Goal: Information Seeking & Learning: Check status

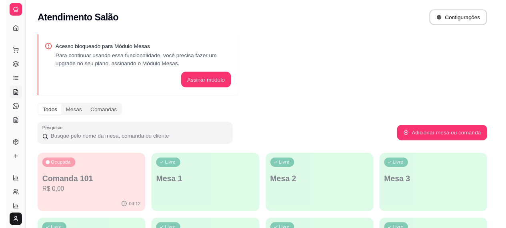
scroll to position [54, 0]
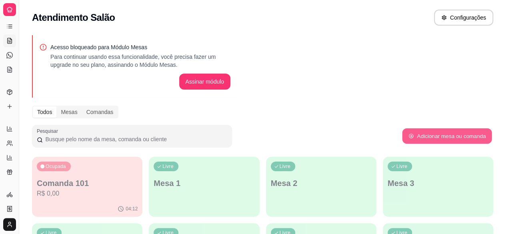
click at [446, 139] on button "Adicionar mesa ou comanda" at bounding box center [447, 136] width 90 height 16
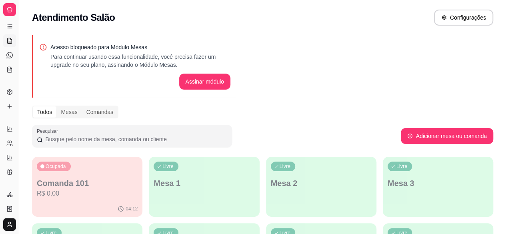
click at [12, 42] on icon at bounding box center [9, 41] width 6 height 6
click at [10, 52] on icon at bounding box center [9, 55] width 6 height 6
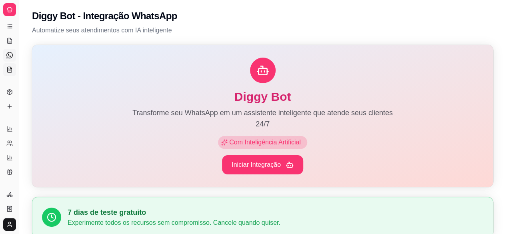
click at [10, 67] on icon at bounding box center [10, 69] width 4 height 5
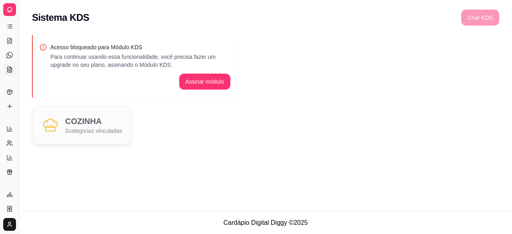
click at [10, 67] on icon at bounding box center [10, 69] width 4 height 5
click at [9, 9] on icon at bounding box center [9, 9] width 6 height 6
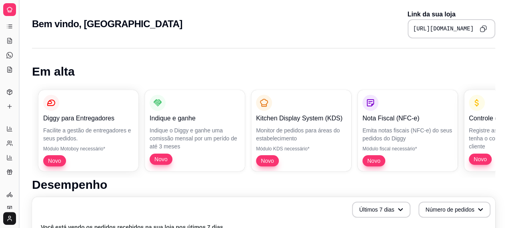
drag, startPoint x: 19, startPoint y: 57, endPoint x: 16, endPoint y: 36, distance: 21.8
click at [16, 36] on button "Toggle Sidebar" at bounding box center [19, 114] width 6 height 228
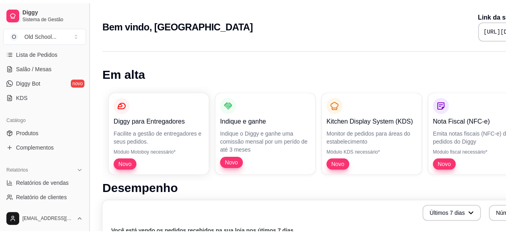
scroll to position [131, 0]
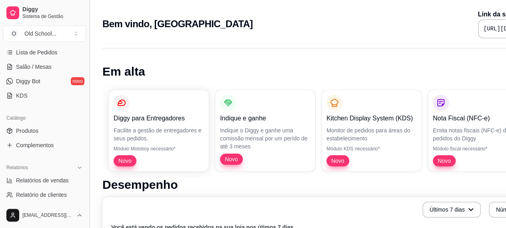
click at [16, 36] on span "O" at bounding box center [14, 34] width 8 height 8
click at [41, 179] on span "Relatórios de vendas" at bounding box center [42, 180] width 53 height 8
select select "ALL"
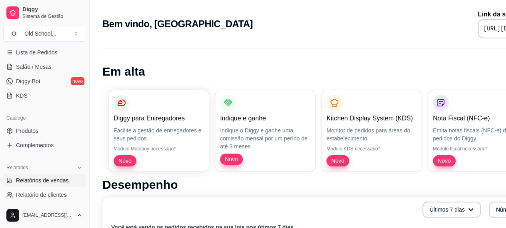
select select "0"
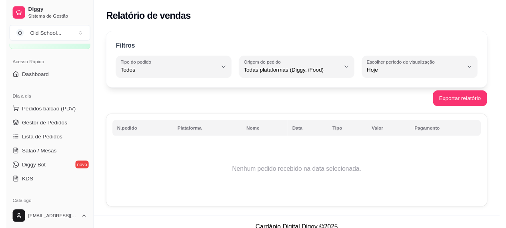
scroll to position [44, 0]
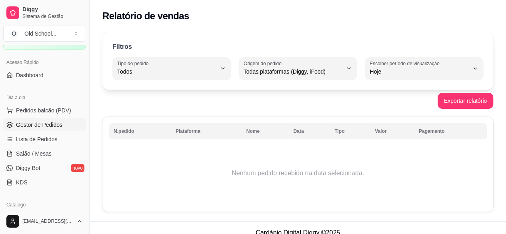
click at [35, 124] on span "Gestor de Pedidos" at bounding box center [39, 125] width 46 height 8
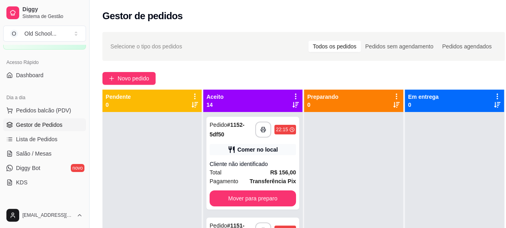
click at [318, 64] on div "**********" at bounding box center [304, 177] width 428 height 300
click at [293, 96] on icon at bounding box center [295, 96] width 7 height 7
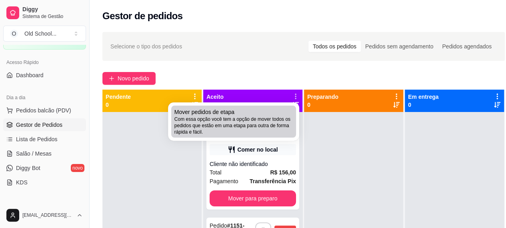
click at [245, 122] on span "Com essa opção você tem a opção de mover todos os pedidos que estão em uma etap…" at bounding box center [233, 125] width 118 height 19
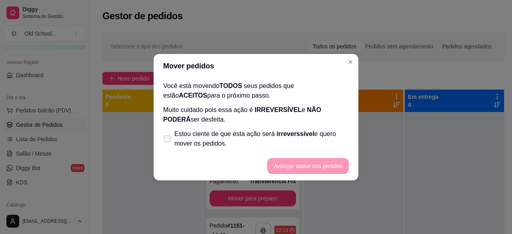
click at [180, 140] on span "Estou ciente de que esta ação será irreverssível e quero mover os pedidos." at bounding box center [261, 138] width 174 height 19
click at [168, 140] on input "Estou ciente de que esta ação será irreverssível e quero mover os pedidos." at bounding box center [165, 142] width 5 height 5
checkbox input "true"
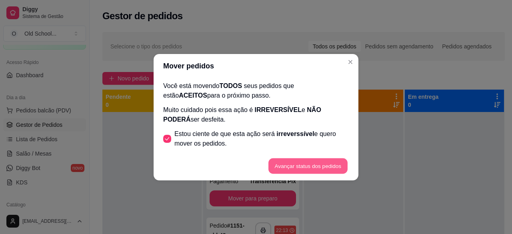
click at [281, 164] on button "Avançar status dos pedidos" at bounding box center [307, 166] width 79 height 16
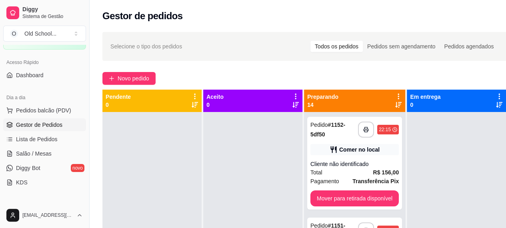
click at [402, 96] on icon at bounding box center [398, 96] width 7 height 7
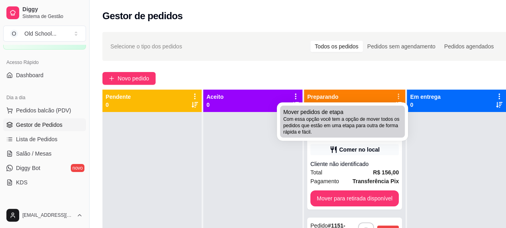
click at [360, 106] on li "Mover pedidos de etapa Com essa opção você tem a opção de mover todos os pedido…" at bounding box center [342, 122] width 125 height 32
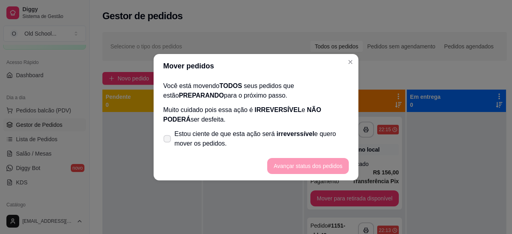
click at [252, 135] on span "Estou ciente de que esta ação será irreverssível e quero mover os pedidos." at bounding box center [261, 138] width 174 height 19
click at [168, 140] on input "Estou ciente de que esta ação será irreverssível e quero mover os pedidos." at bounding box center [165, 142] width 5 height 5
checkbox input "true"
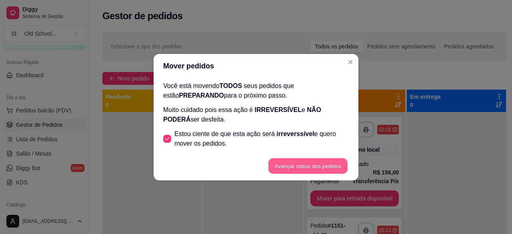
click at [305, 161] on button "Avançar status dos pedidos" at bounding box center [307, 166] width 79 height 16
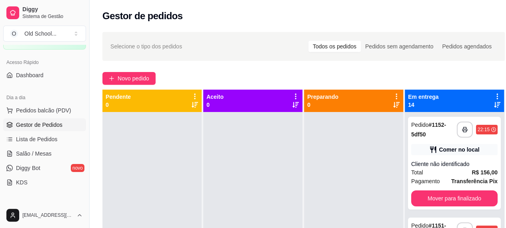
click at [497, 95] on icon at bounding box center [496, 96] width 7 height 7
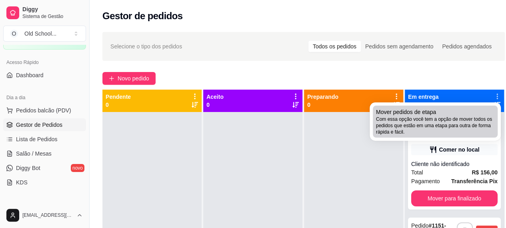
click at [451, 109] on div "Mover pedidos de etapa Com essa opção você tem a opção de mover todos os pedido…" at bounding box center [435, 121] width 118 height 27
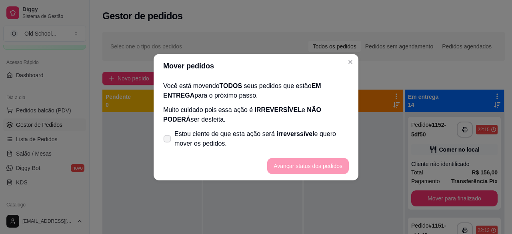
click at [235, 148] on span "Estou ciente de que esta ação será irreverssível e quero mover os pedidos." at bounding box center [261, 138] width 174 height 19
click at [168, 145] on input "Estou ciente de que esta ação será irreverssível e quero mover os pedidos." at bounding box center [165, 142] width 5 height 5
checkbox input "true"
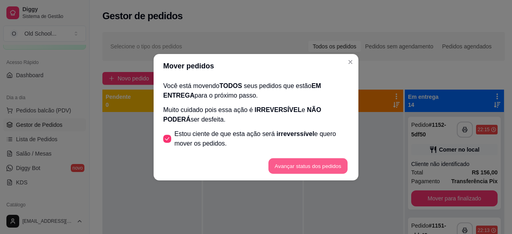
click at [317, 166] on button "Avançar status dos pedidos" at bounding box center [307, 166] width 79 height 16
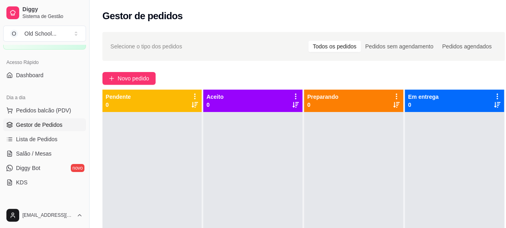
drag, startPoint x: 86, startPoint y: 103, endPoint x: 83, endPoint y: 127, distance: 23.8
click at [83, 127] on div "Diggy Sistema de Gestão O Old School ... Loja fechada Plano Customizado até 26/…" at bounding box center [44, 114] width 89 height 228
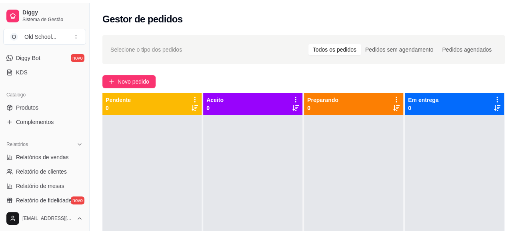
scroll to position [166, 0]
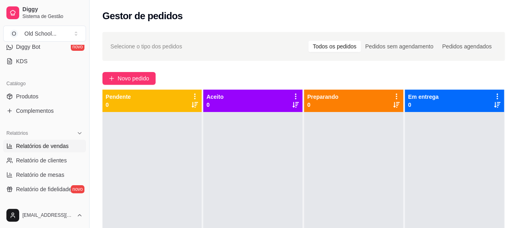
click at [45, 143] on span "Relatórios de vendas" at bounding box center [42, 146] width 53 height 8
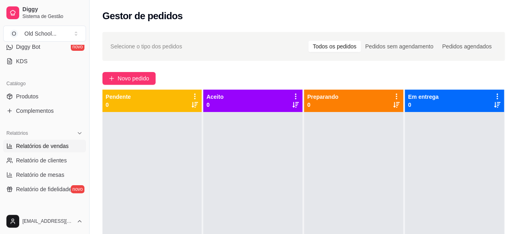
select select "ALL"
select select "0"
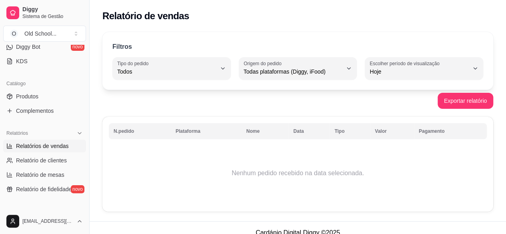
scroll to position [10, 0]
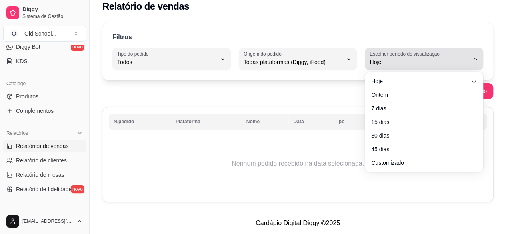
click at [411, 60] on span "Hoje" at bounding box center [418, 62] width 99 height 8
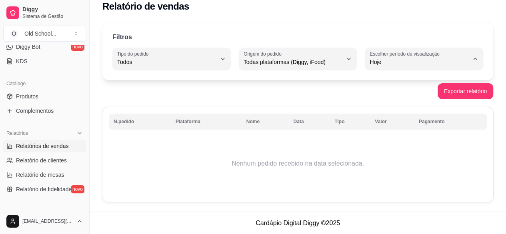
click at [388, 113] on li "7 dias" at bounding box center [424, 107] width 108 height 12
type input "7"
select select "7"
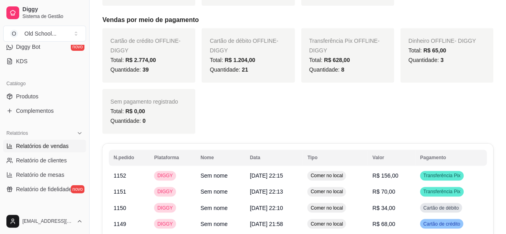
scroll to position [0, 0]
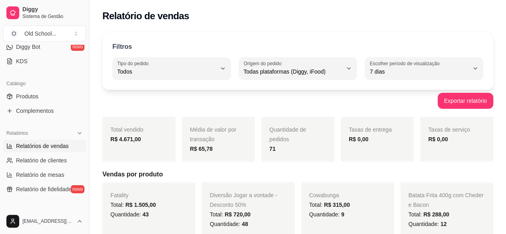
drag, startPoint x: 86, startPoint y: 122, endPoint x: 85, endPoint y: 116, distance: 5.7
click at [85, 116] on div "Diggy Sistema de Gestão O Old School ... Loja fechada Plano Customizado até 26/…" at bounding box center [44, 117] width 89 height 234
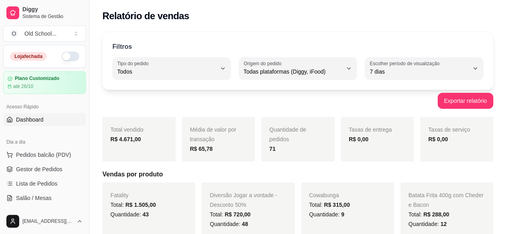
click at [26, 119] on span "Dashboard" at bounding box center [30, 120] width 28 height 8
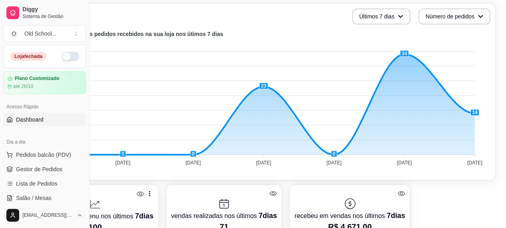
scroll to position [193, 0]
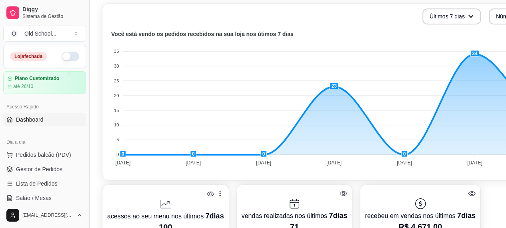
click at [88, 82] on button "Toggle Sidebar" at bounding box center [89, 114] width 6 height 228
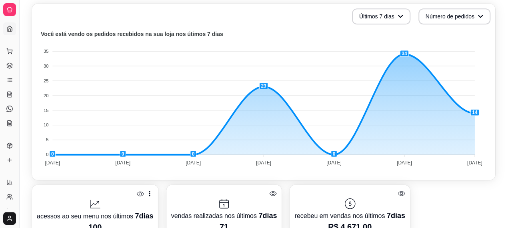
click at [20, 52] on button "Toggle Sidebar" at bounding box center [19, 114] width 6 height 228
click at [0, 0] on div "Loja fechada" at bounding box center [0, 0] width 0 height 0
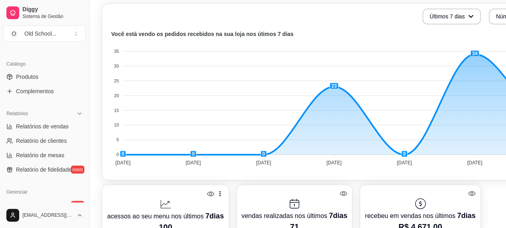
scroll to position [182, 0]
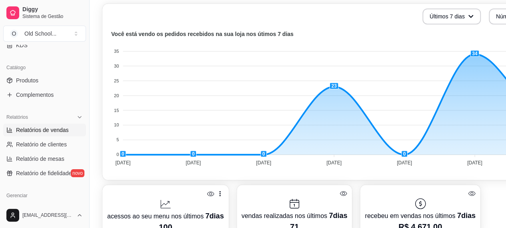
click at [46, 130] on span "Relatórios de vendas" at bounding box center [42, 130] width 53 height 8
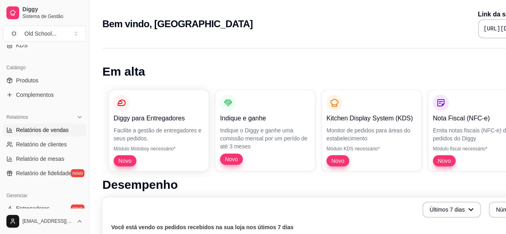
select select "ALL"
select select "0"
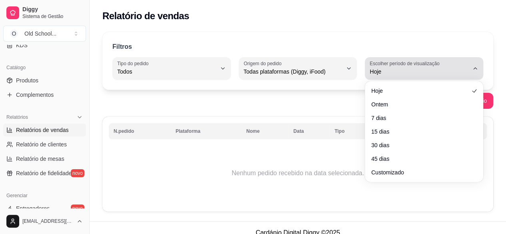
click at [379, 74] on span "Hoje" at bounding box center [418, 72] width 99 height 8
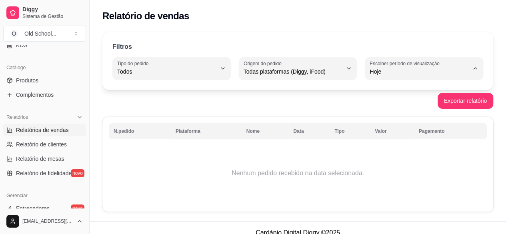
click at [381, 104] on span "Ontem" at bounding box center [420, 104] width 94 height 8
type input "1"
select select "1"
